Goal: Task Accomplishment & Management: Complete application form

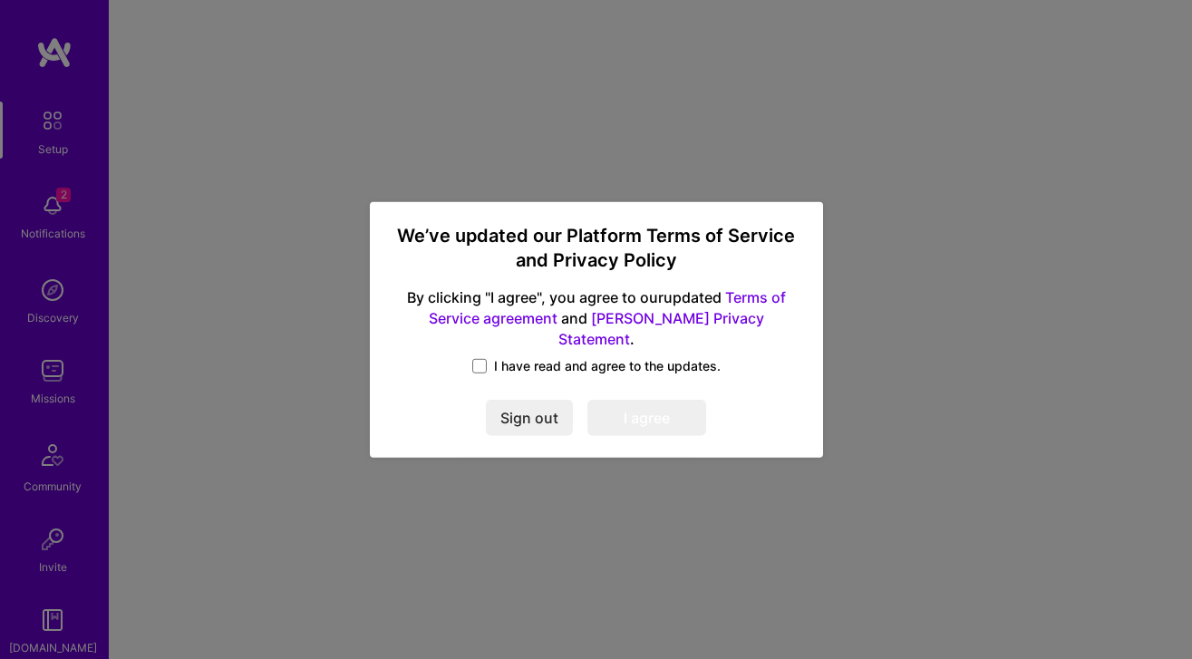
click at [483, 359] on span at bounding box center [479, 366] width 15 height 15
click at [0, 0] on input "I have read and agree to the updates." at bounding box center [0, 0] width 0 height 0
click at [650, 403] on button "I agree" at bounding box center [646, 418] width 119 height 36
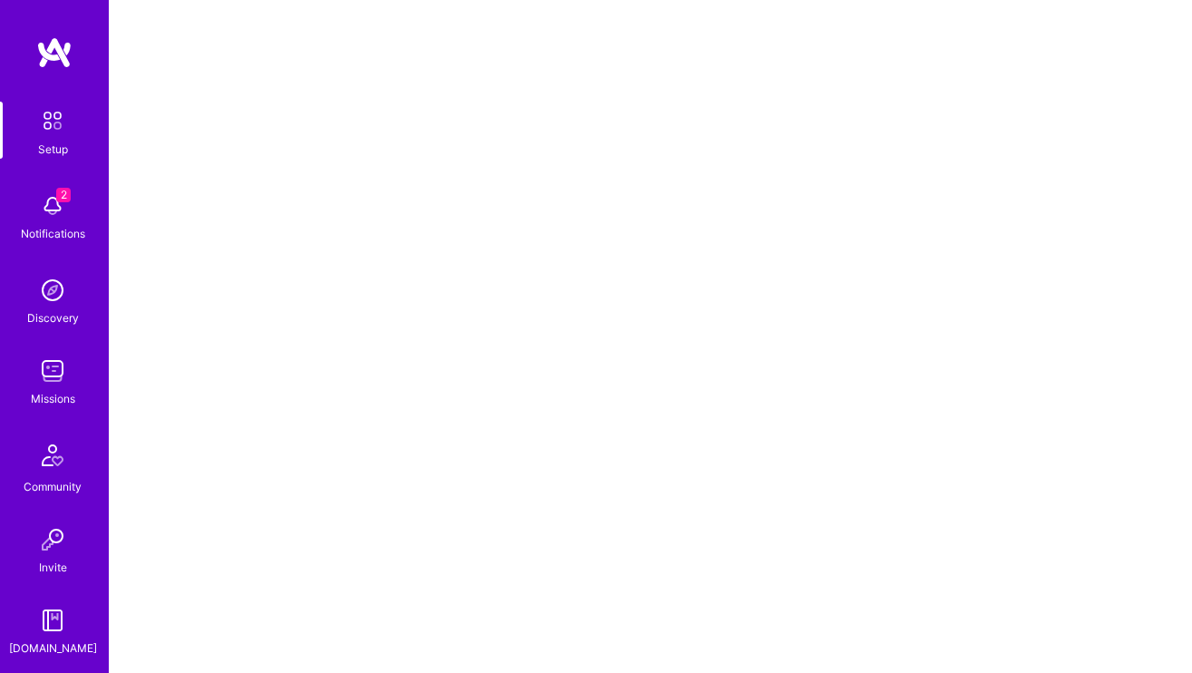
click at [43, 201] on img at bounding box center [52, 206] width 36 height 36
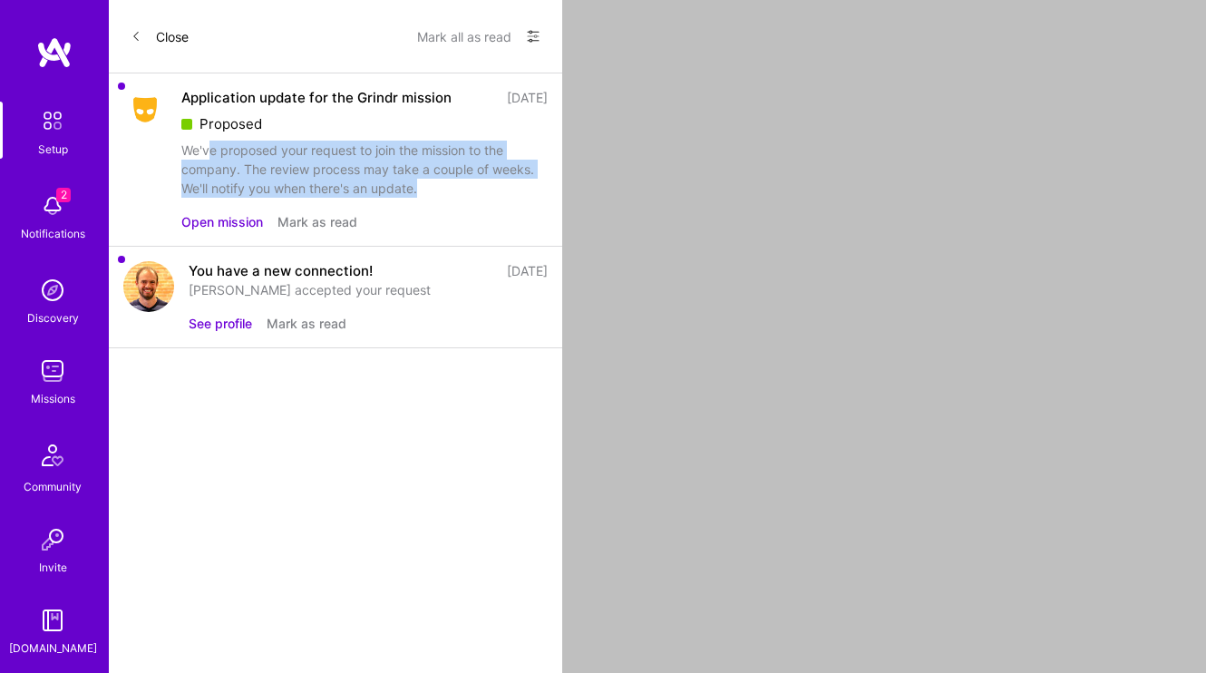
drag, startPoint x: 306, startPoint y: 155, endPoint x: 451, endPoint y: 193, distance: 149.1
click at [451, 193] on div "We've proposed your request to join the mission to the company. The review proc…" at bounding box center [364, 169] width 366 height 57
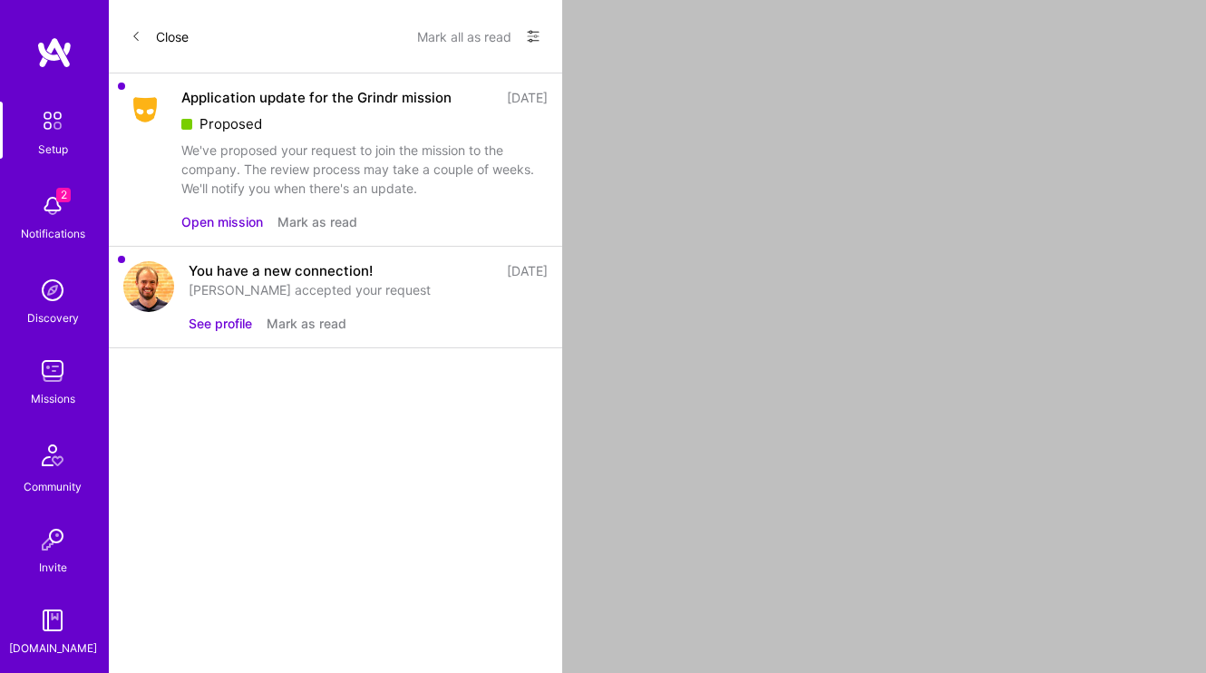
click at [242, 221] on button "Open mission" at bounding box center [222, 221] width 82 height 19
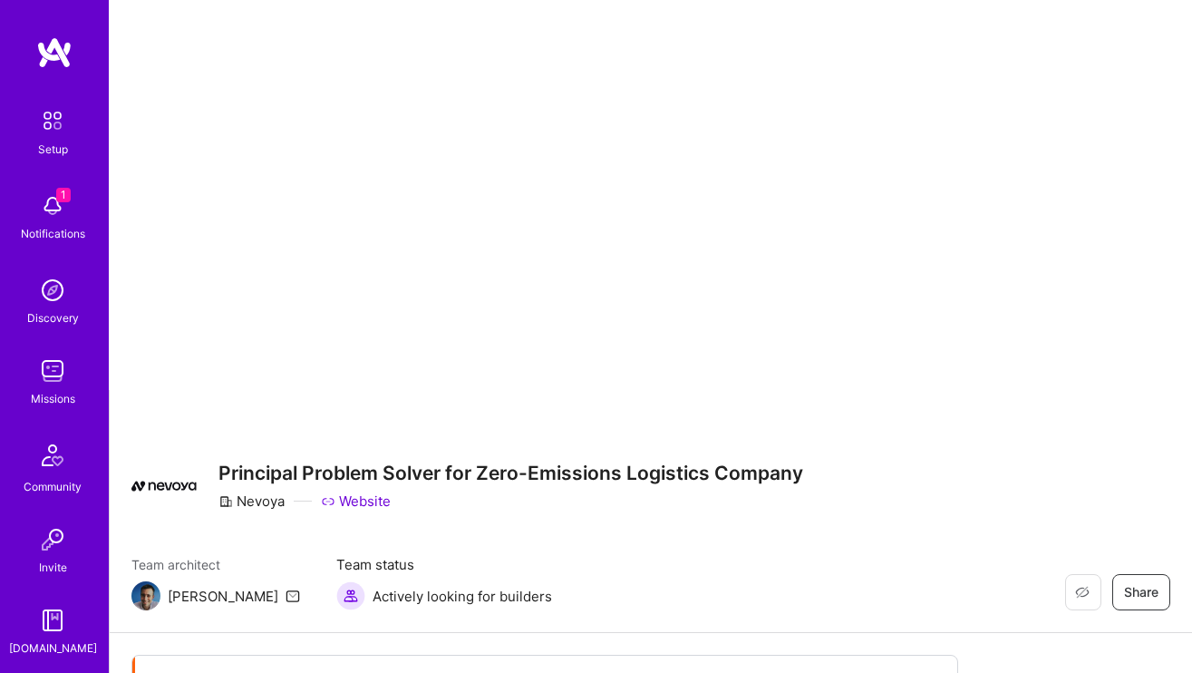
scroll to position [385, 0]
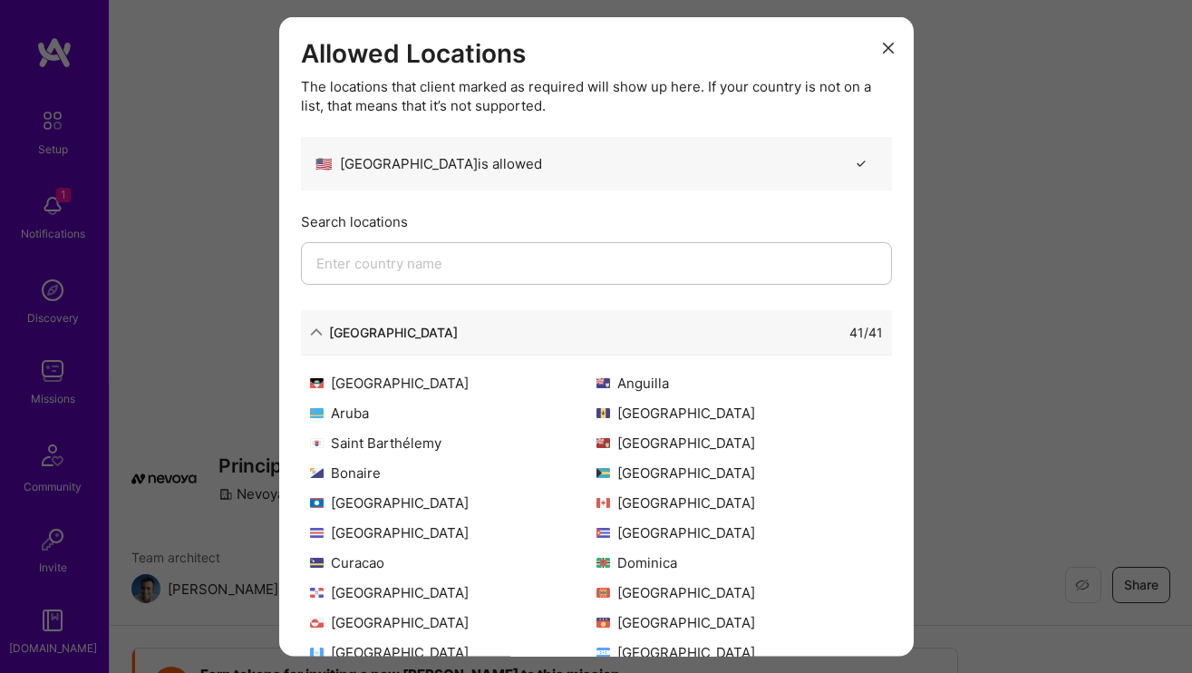
click at [418, 265] on input "modal" at bounding box center [596, 262] width 591 height 43
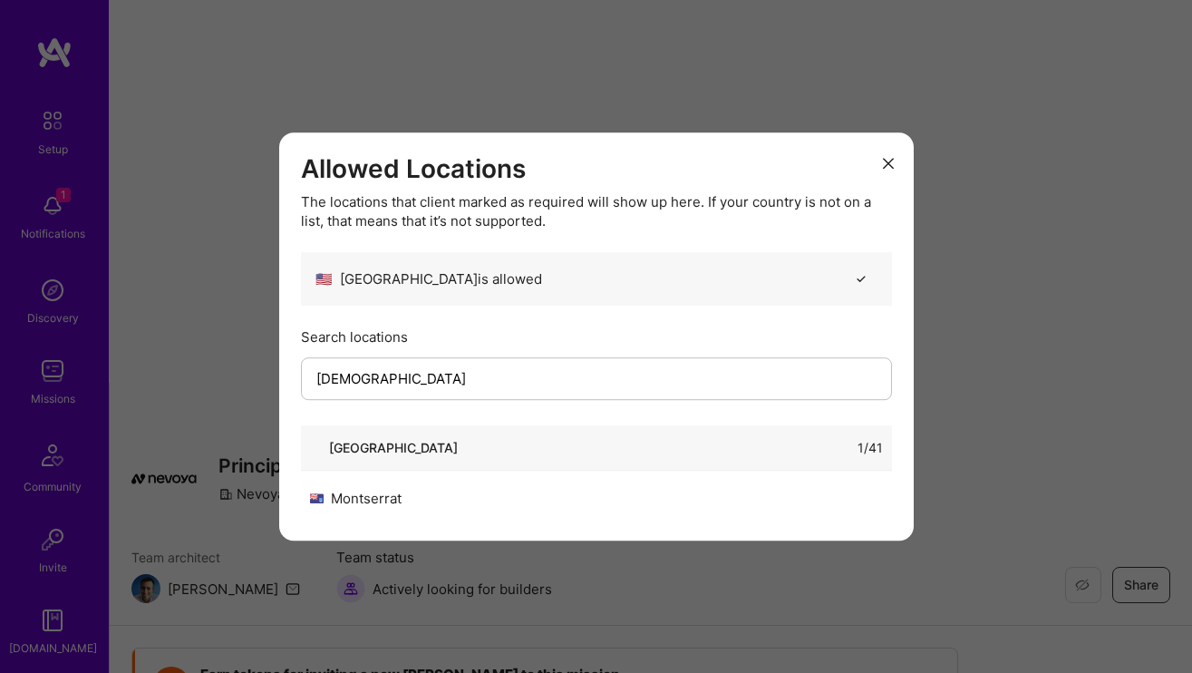
type input "serbia"
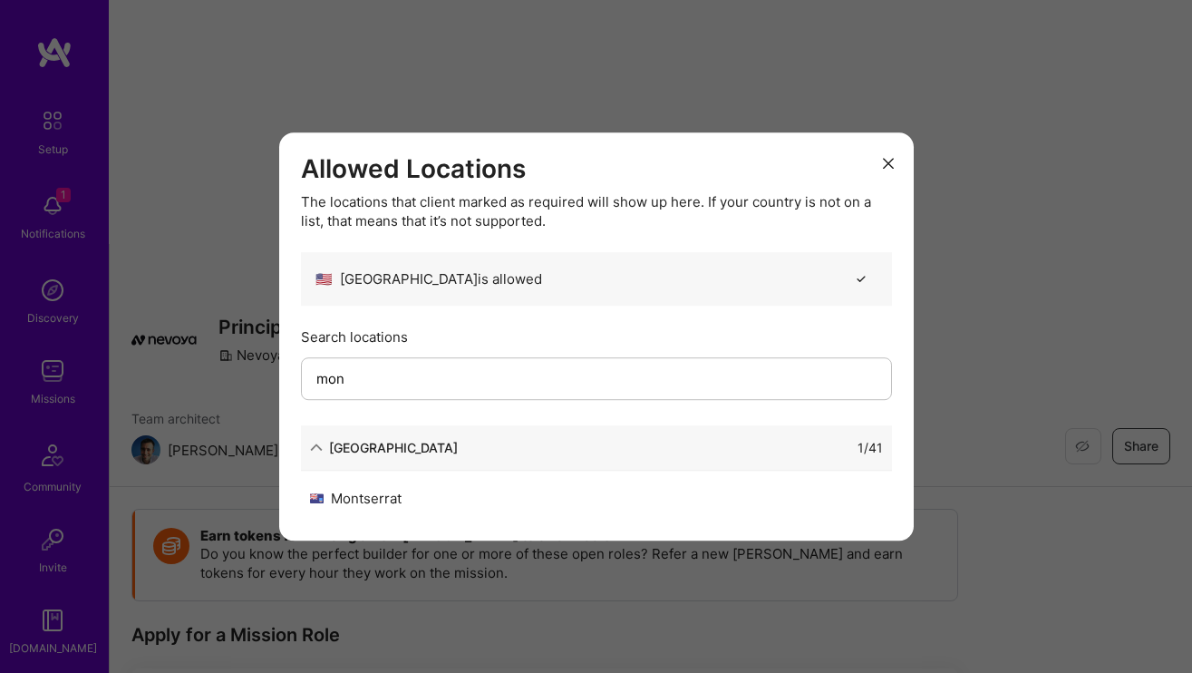
scroll to position [532, 0]
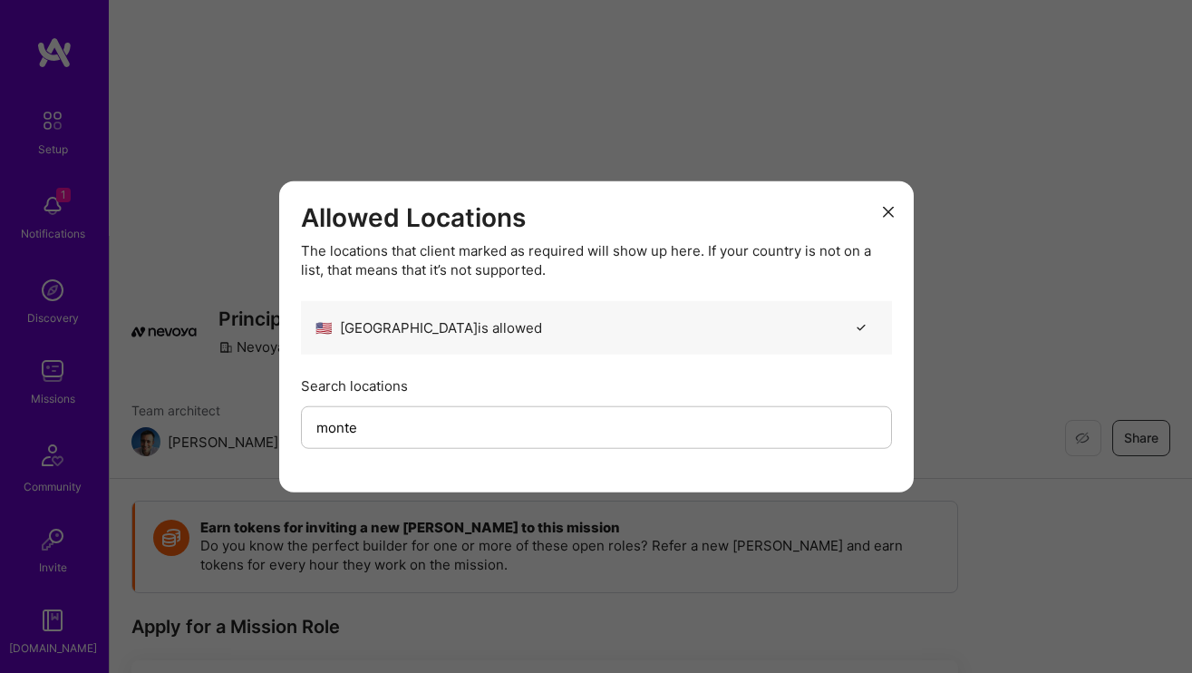
type input "p"
type input "france"
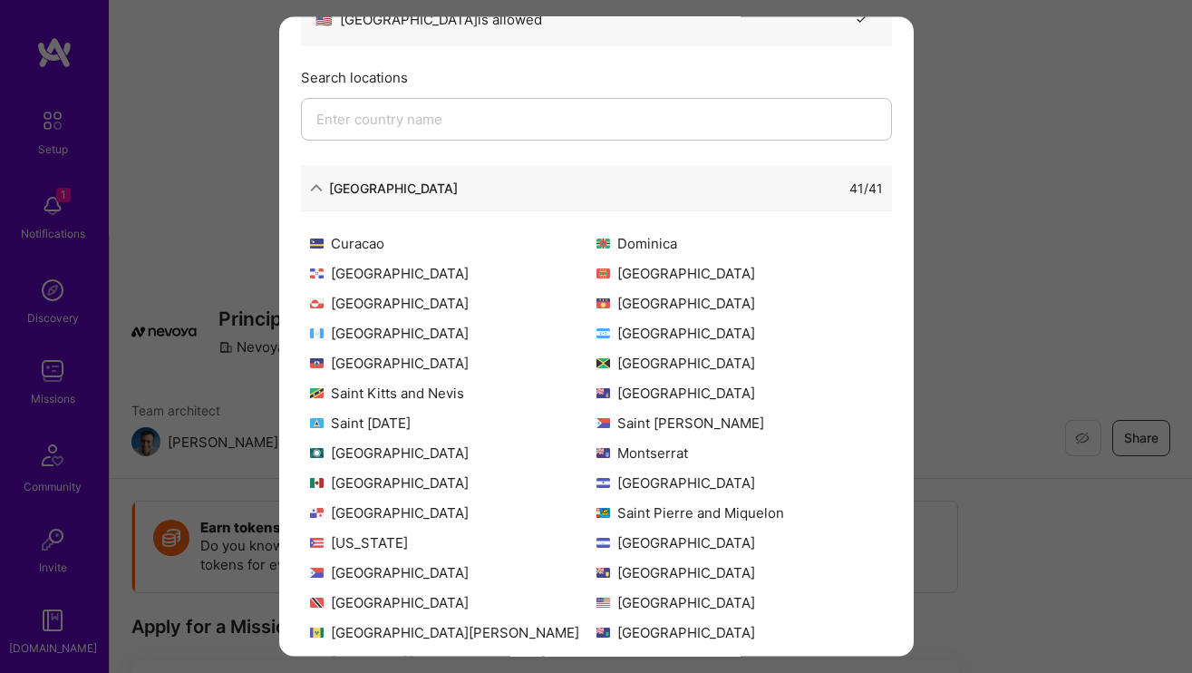
scroll to position [191, 0]
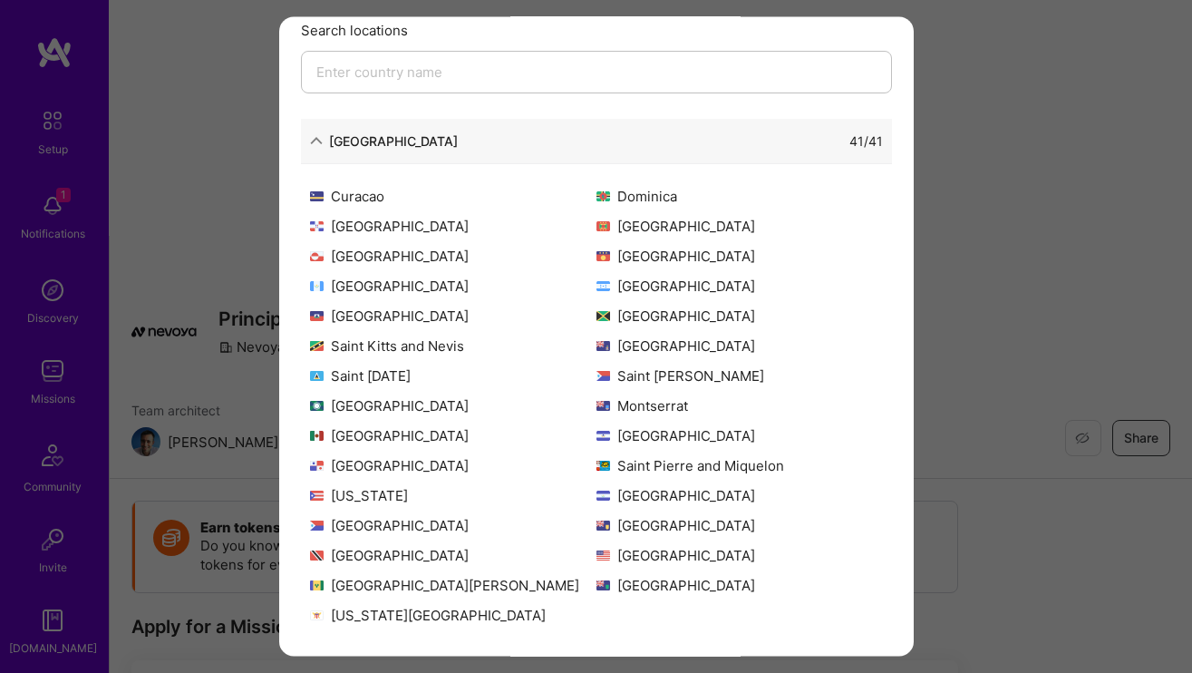
click at [947, 183] on div "Allowed Locations The locations that client marked as required will show up her…" at bounding box center [596, 336] width 1192 height 673
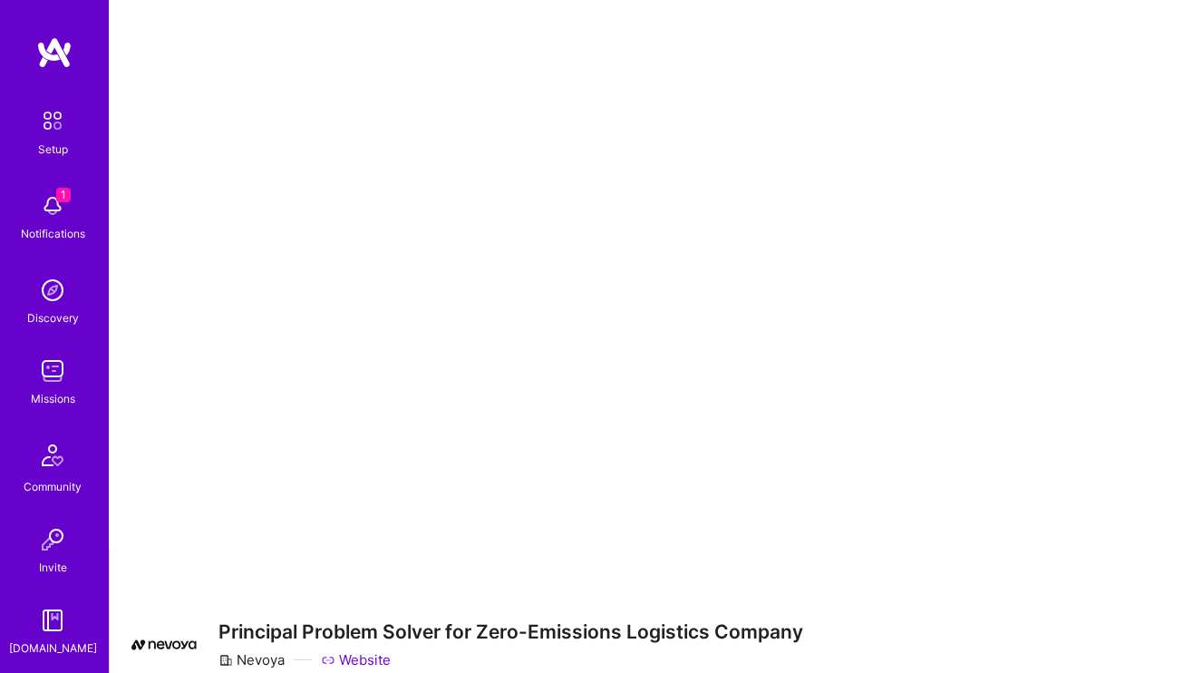
scroll to position [214, 0]
